Goal: Information Seeking & Learning: Learn about a topic

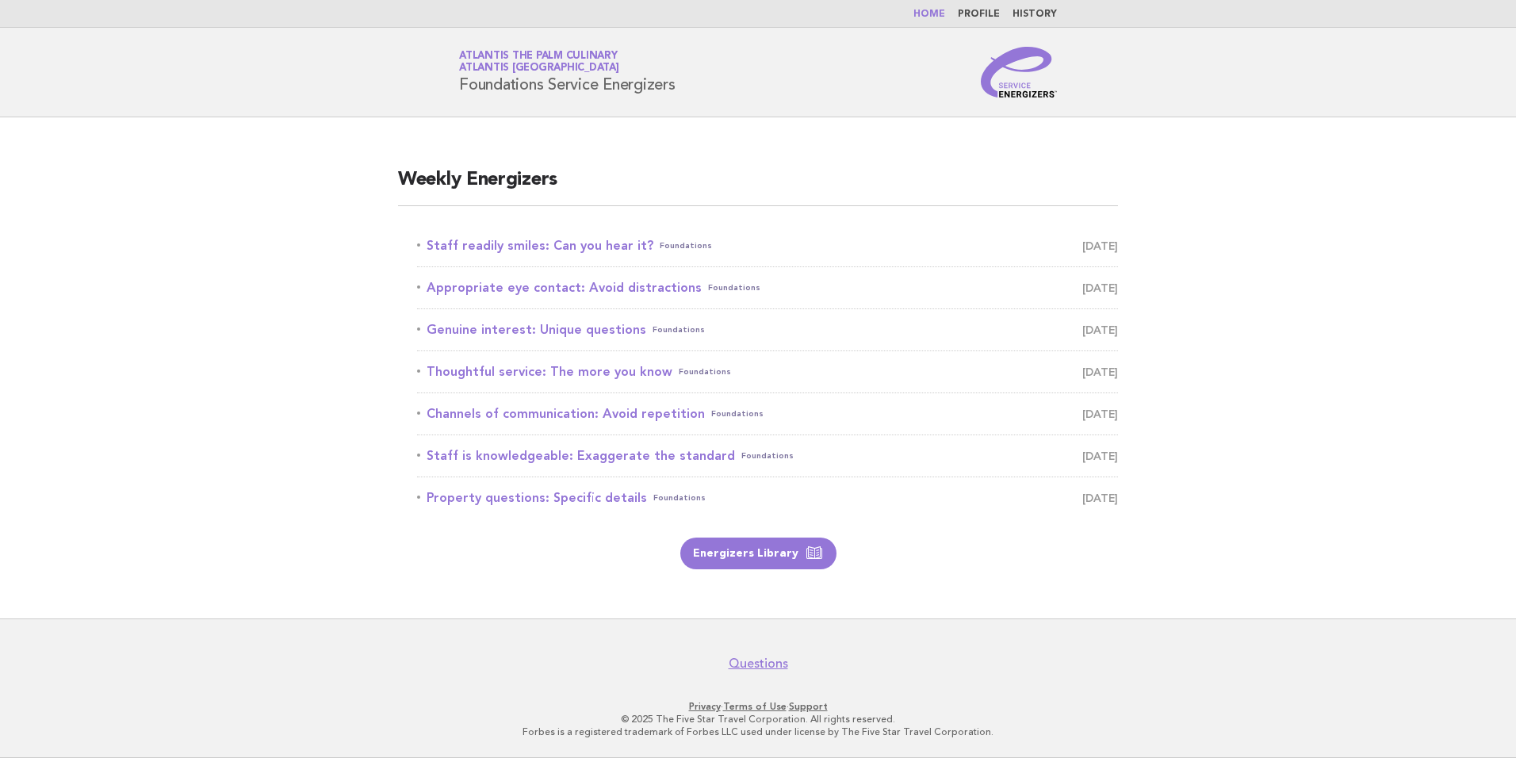
click at [939, 15] on link "Home" at bounding box center [929, 15] width 32 height 10
click at [565, 247] on link "Appropriate eye contact: Avoid distractions Foundations [DATE]" at bounding box center [767, 246] width 701 height 22
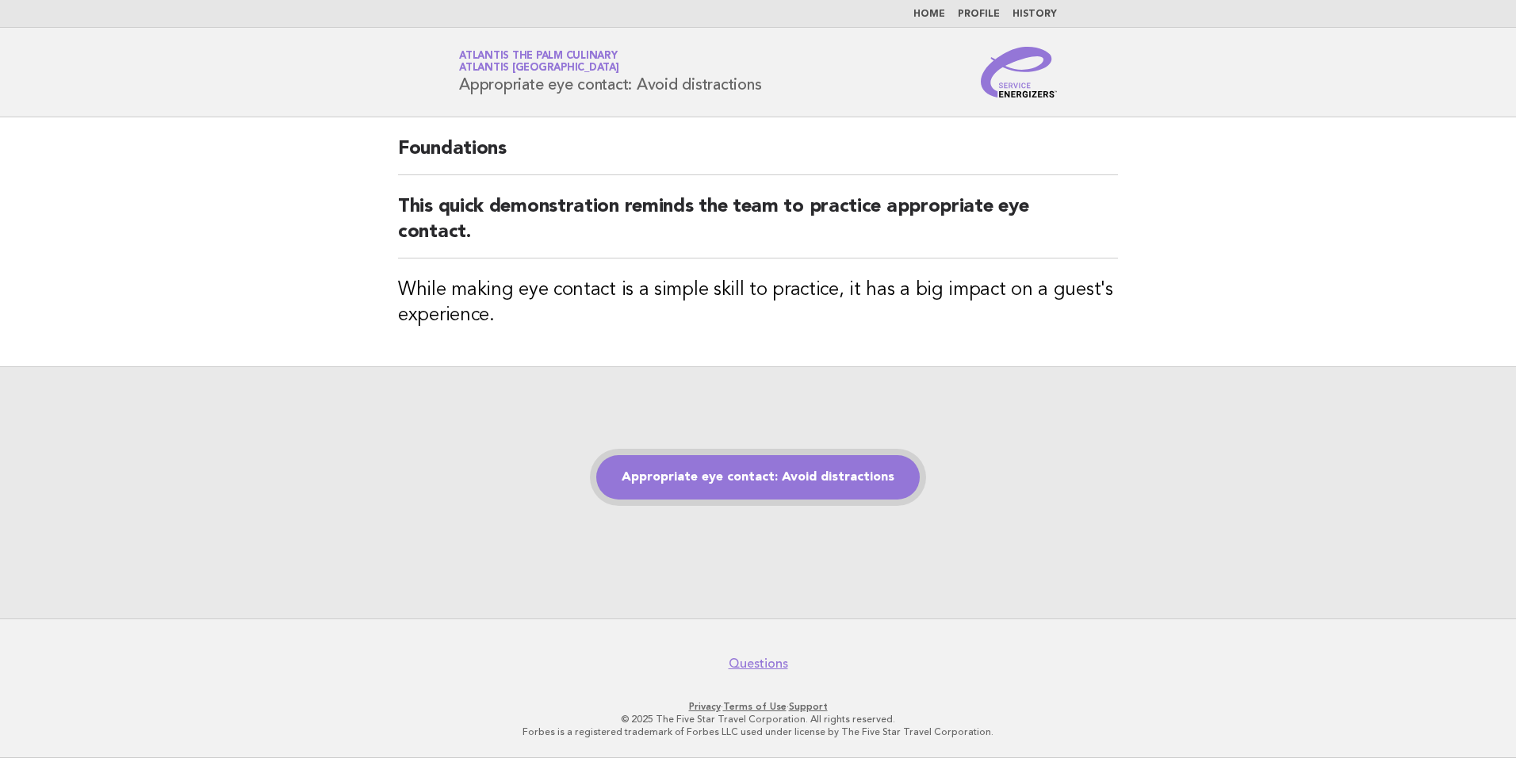
click at [831, 488] on link "Appropriate eye contact: Avoid distractions" at bounding box center [758, 477] width 324 height 44
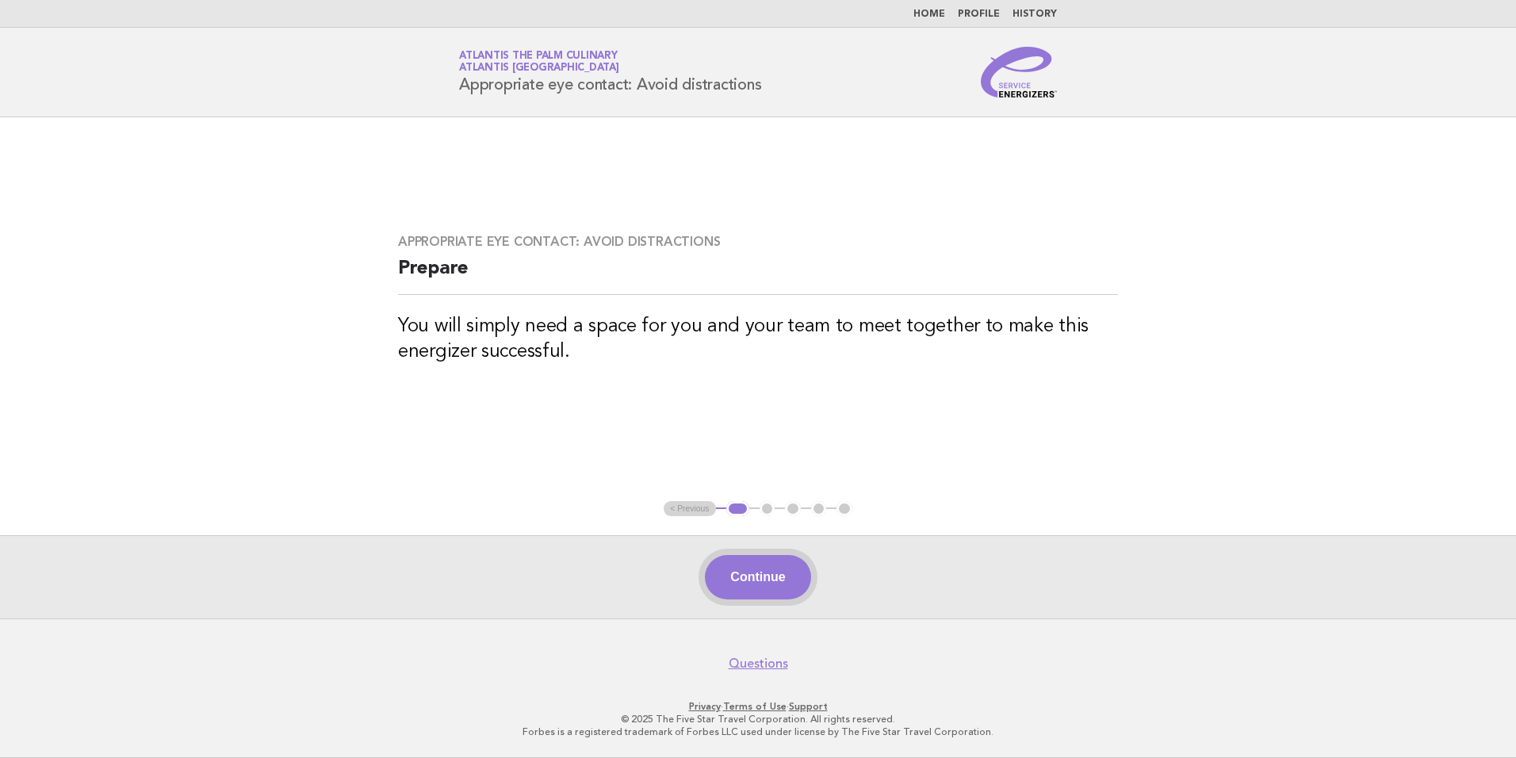
click at [771, 575] on button "Continue" at bounding box center [757, 577] width 105 height 44
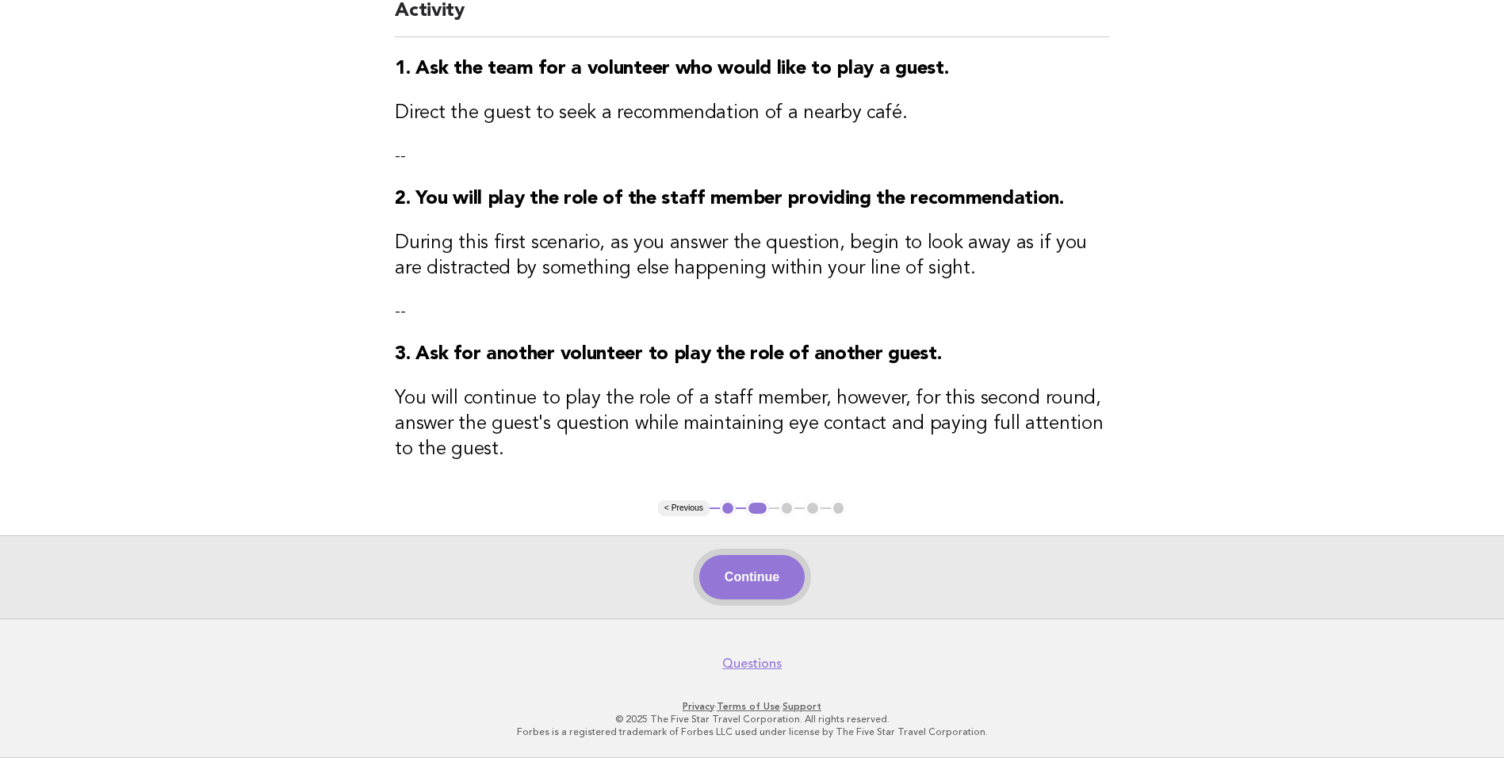
click at [730, 588] on button "Continue" at bounding box center [751, 577] width 105 height 44
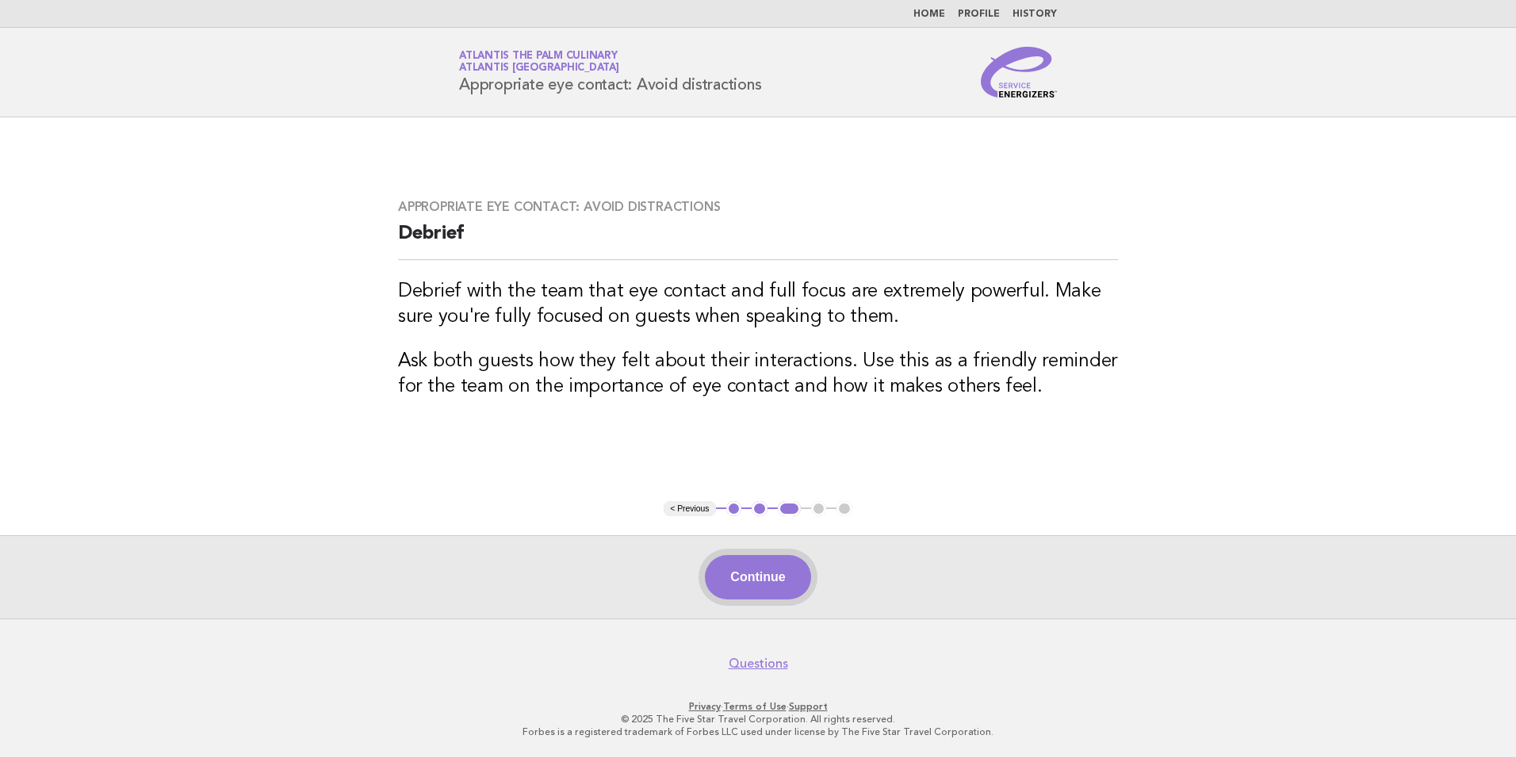
click at [754, 585] on button "Continue" at bounding box center [757, 577] width 105 height 44
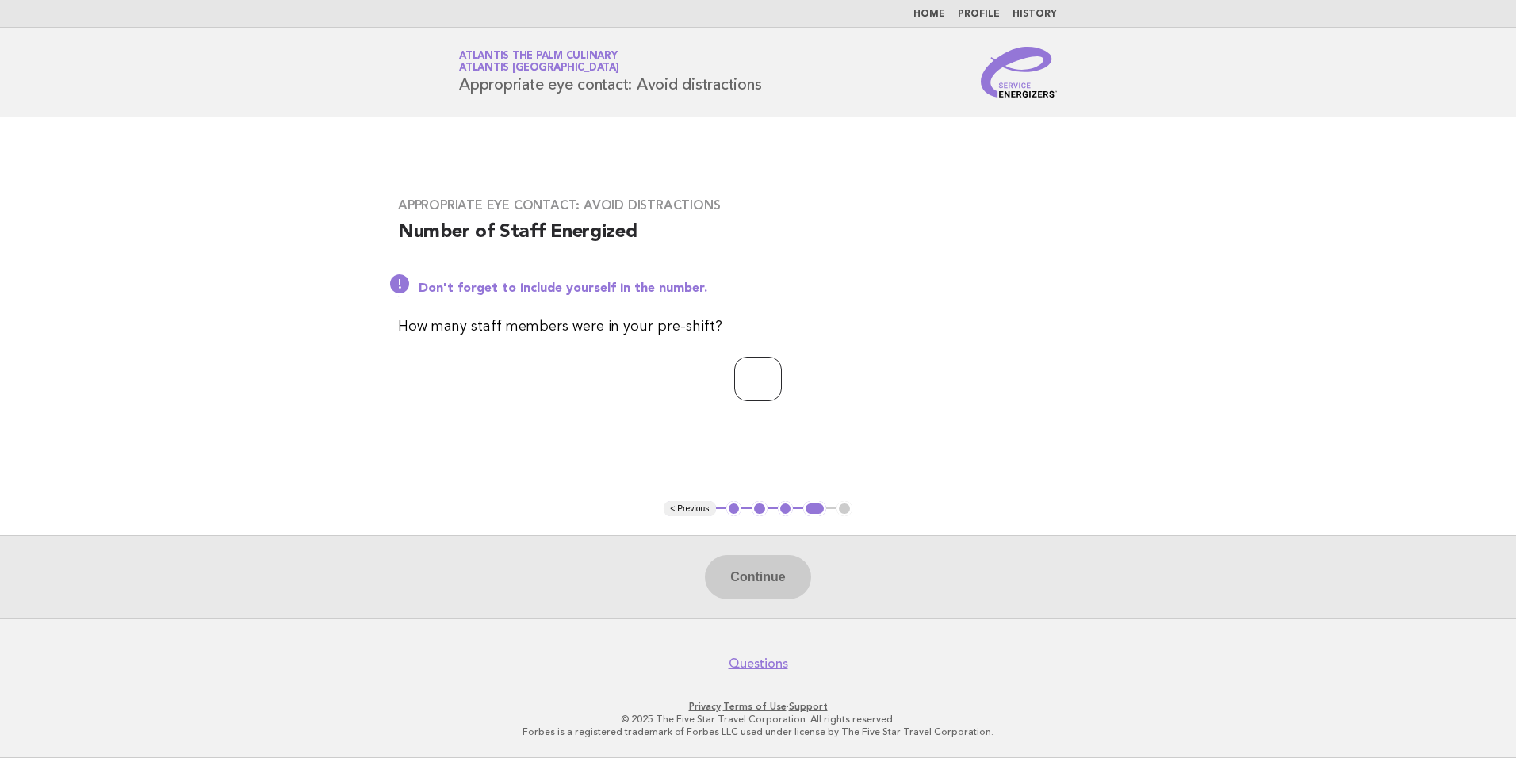
click at [752, 384] on input "number" at bounding box center [758, 379] width 48 height 44
type input "**"
click at [752, 599] on button "Continue" at bounding box center [757, 577] width 105 height 44
